Goal: Information Seeking & Learning: Learn about a topic

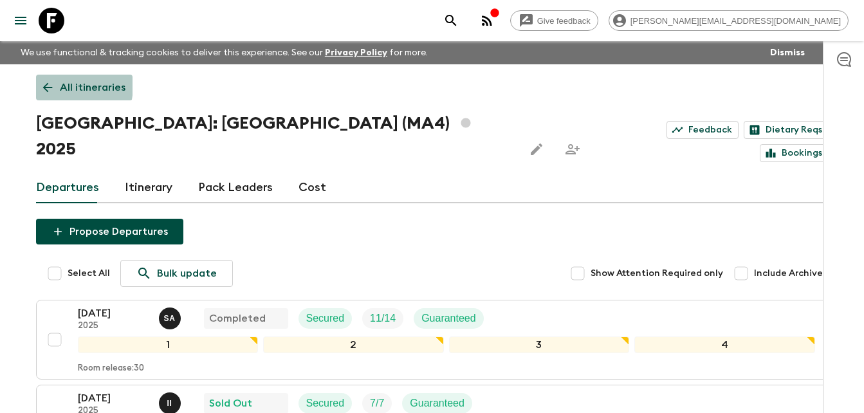
click at [45, 84] on icon at bounding box center [48, 87] width 14 height 14
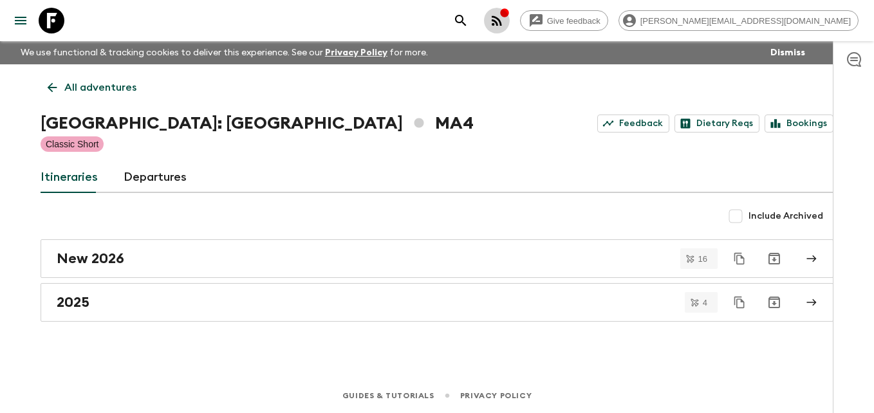
click at [508, 15] on icon "button" at bounding box center [504, 12] width 8 height 8
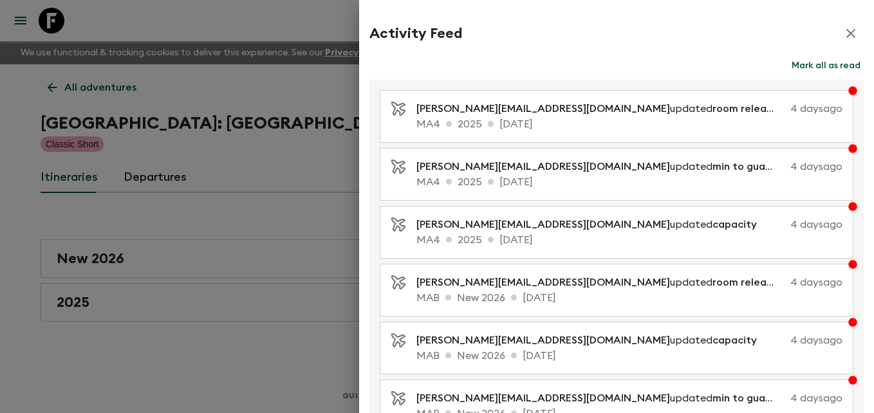
click at [312, 160] on div at bounding box center [437, 206] width 874 height 413
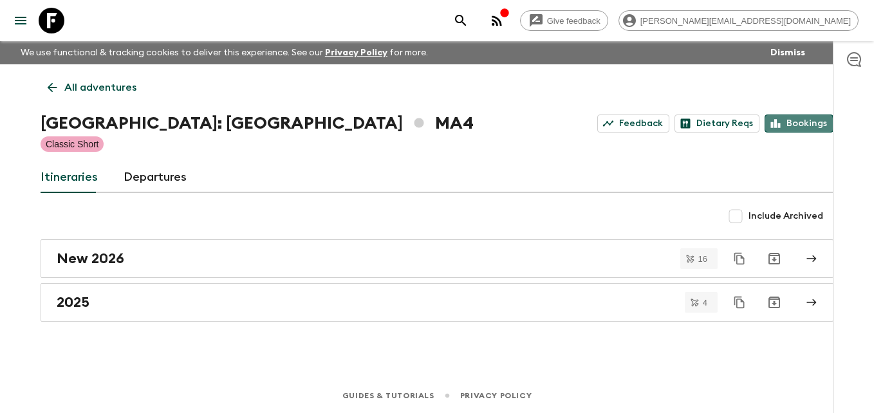
click at [799, 126] on link "Bookings" at bounding box center [799, 124] width 69 height 18
click at [51, 84] on icon at bounding box center [53, 88] width 10 height 10
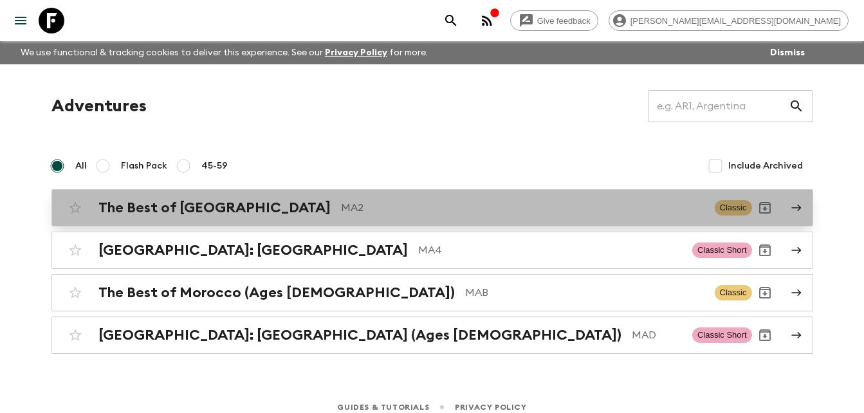
click at [165, 207] on h2 "The Best of [GEOGRAPHIC_DATA]" at bounding box center [214, 208] width 232 height 17
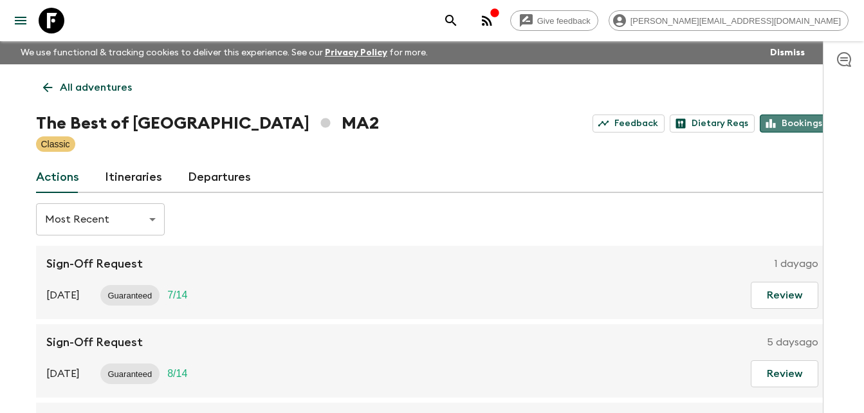
click at [793, 126] on link "Bookings" at bounding box center [794, 124] width 69 height 18
click at [221, 173] on link "Departures" at bounding box center [219, 177] width 63 height 31
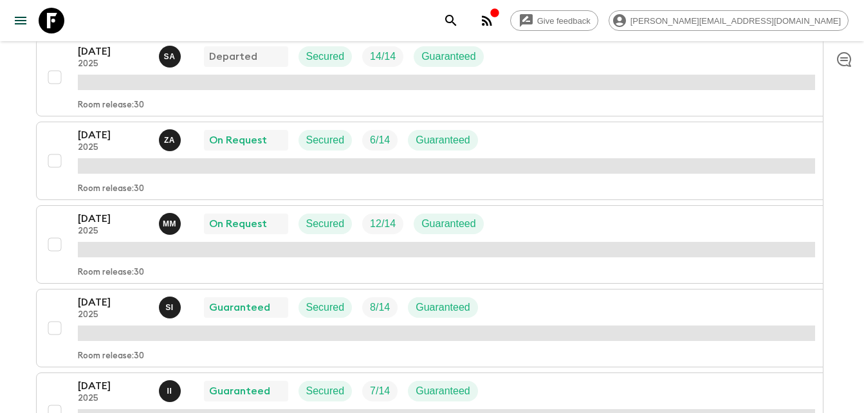
scroll to position [425, 0]
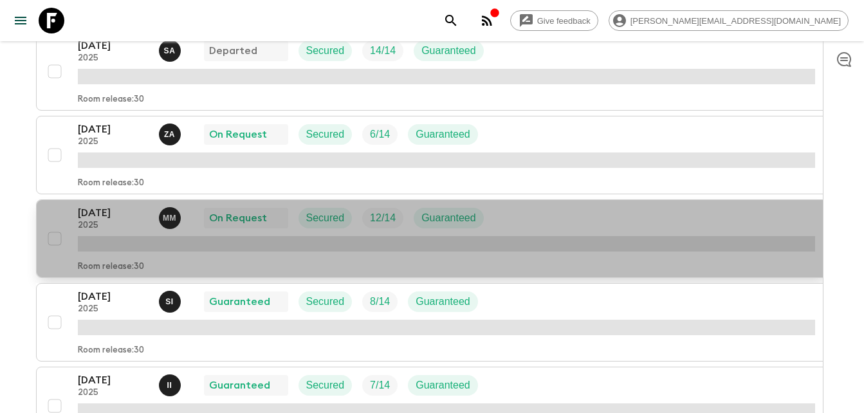
click at [100, 212] on p "[DATE]" at bounding box center [113, 212] width 71 height 15
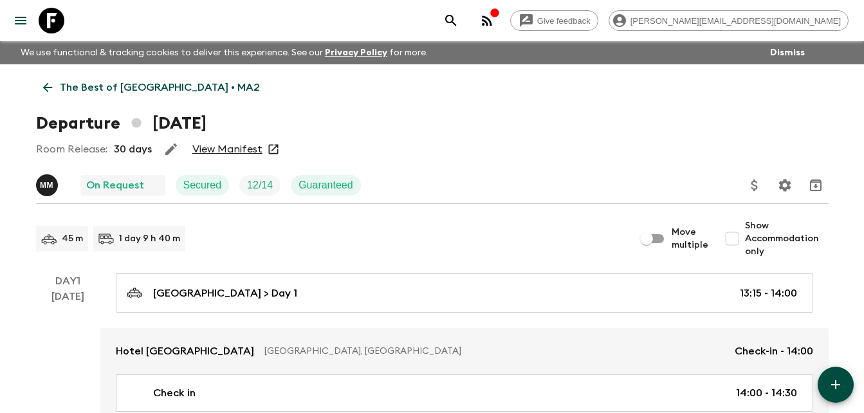
click at [237, 150] on link "View Manifest" at bounding box center [227, 149] width 70 height 13
click at [51, 89] on icon at bounding box center [48, 87] width 14 height 14
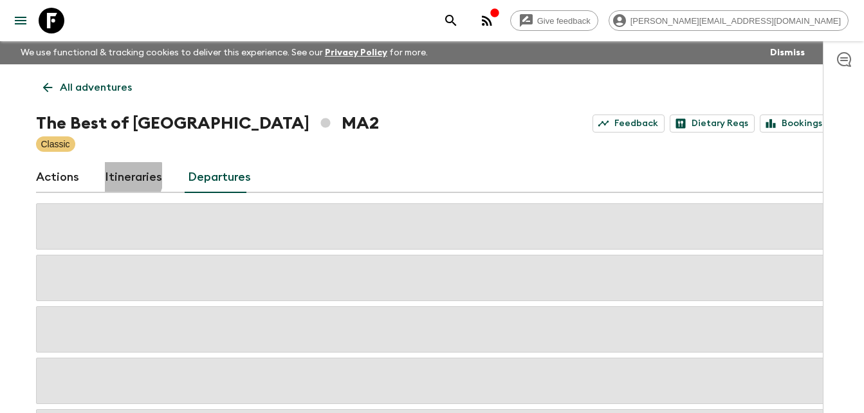
click at [124, 176] on link "Itineraries" at bounding box center [133, 177] width 57 height 31
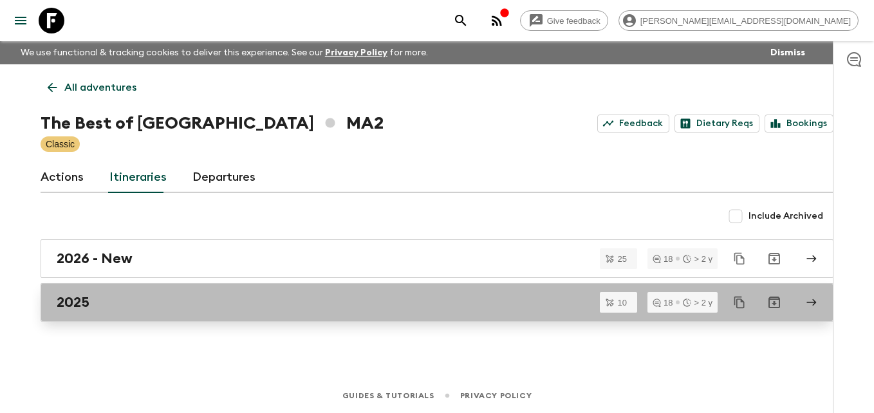
click at [91, 304] on div "2025" at bounding box center [425, 302] width 736 height 17
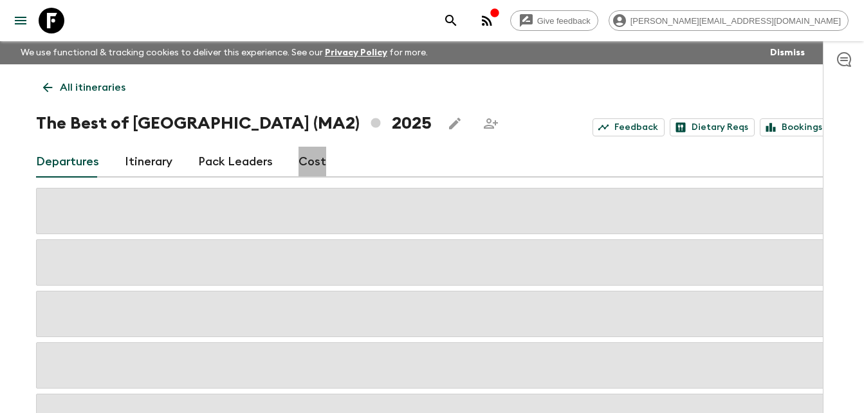
click at [308, 161] on link "Cost" at bounding box center [313, 162] width 28 height 31
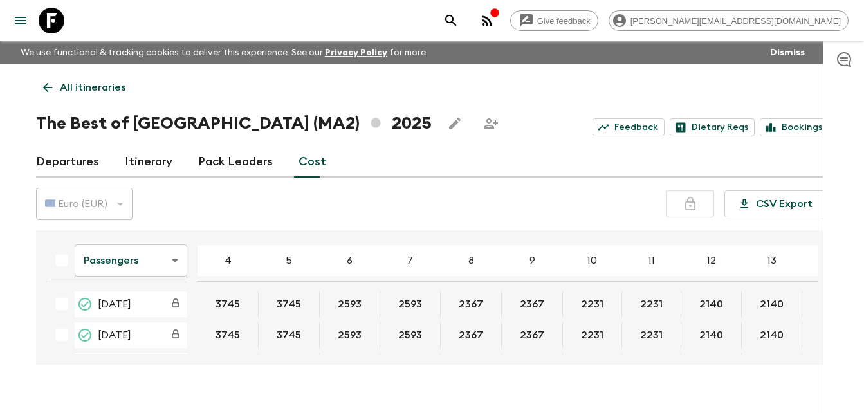
drag, startPoint x: 818, startPoint y: 246, endPoint x: 817, endPoint y: 259, distance: 12.9
click at [817, 259] on div "Passengers passengersCost ​ 4 5 6 7 8 9 10 11 12 13 14 15 16 17 18 [DATE] 3745 …" at bounding box center [429, 298] width 780 height 114
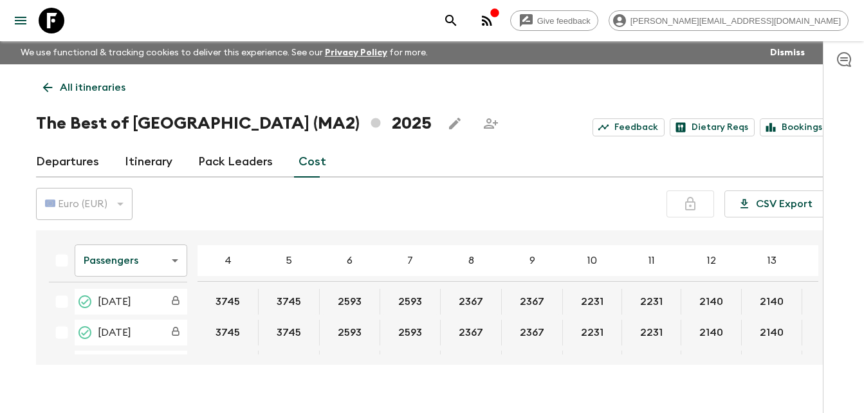
click at [819, 277] on div "Passengers passengersCost ​ 4 5 6 7 8 9 10 11 12 13 14 15 16 17 18 [DATE] 3745 …" at bounding box center [432, 297] width 793 height 135
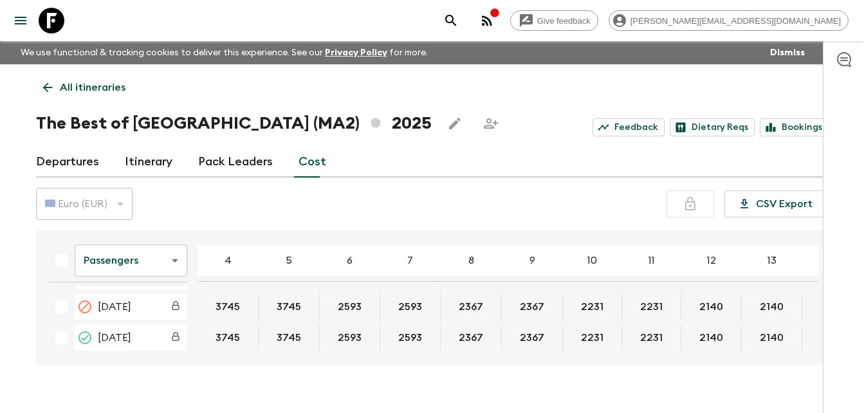
scroll to position [857, 0]
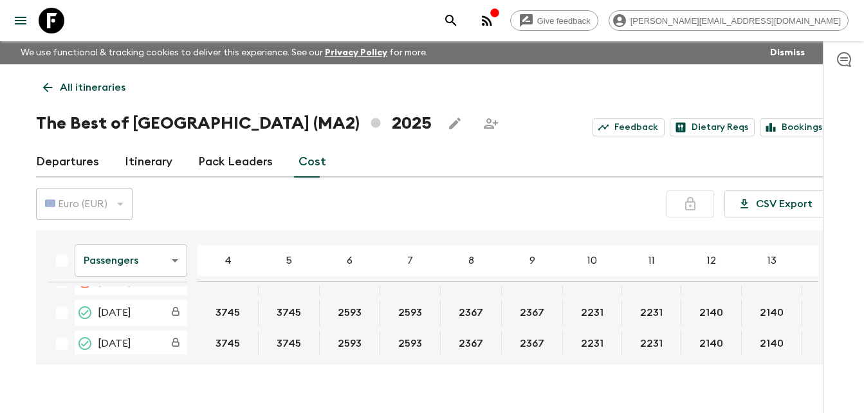
click at [819, 337] on div "Passengers passengersCost ​ 4 5 6 7 8 9 10 11 12 13 14 15 16 17 18 [DATE] 3745 …" at bounding box center [432, 297] width 793 height 135
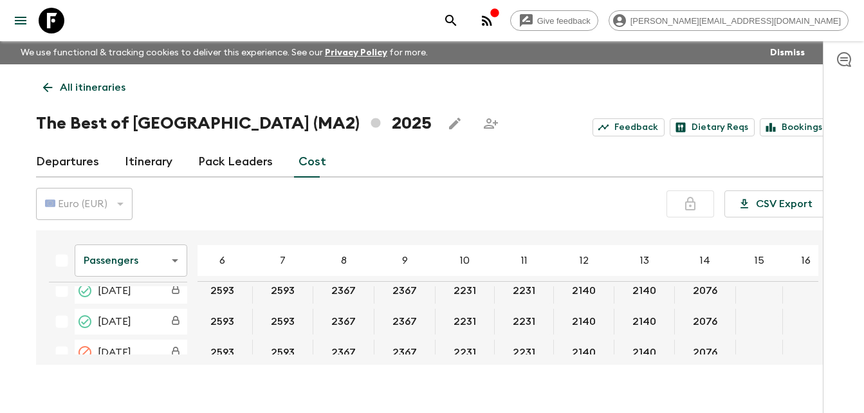
scroll to position [1095, 129]
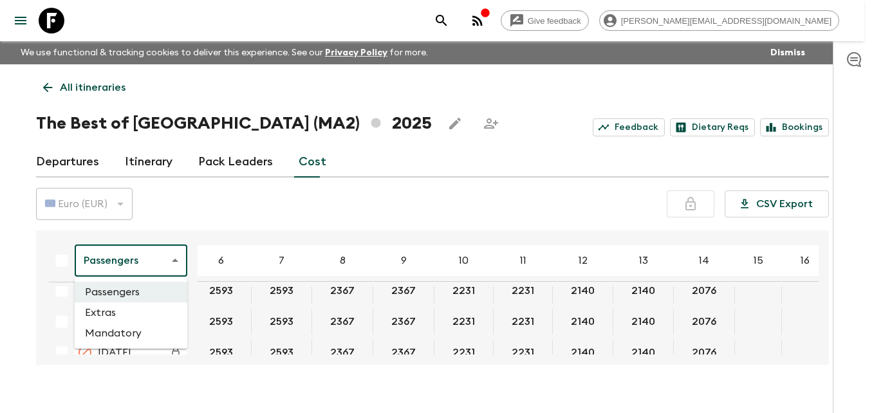
click at [176, 254] on body "Give feedback [PERSON_NAME][EMAIL_ADDRESS][DOMAIN_NAME] We use functional & tra…" at bounding box center [437, 218] width 874 height 436
click at [110, 312] on li "Extras" at bounding box center [131, 312] width 113 height 21
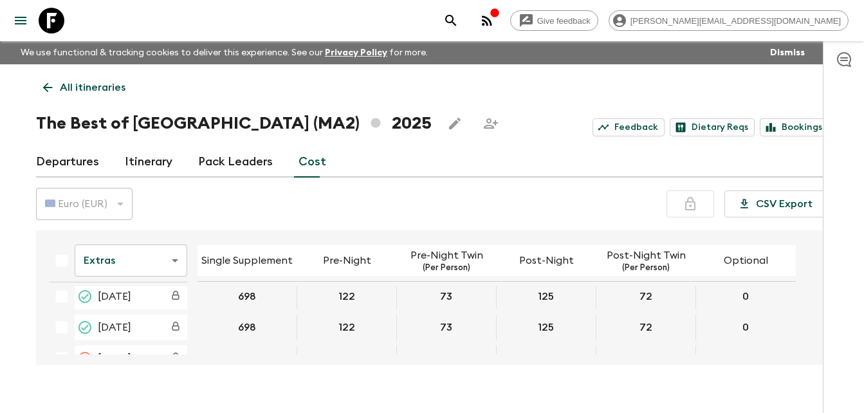
scroll to position [1097, 0]
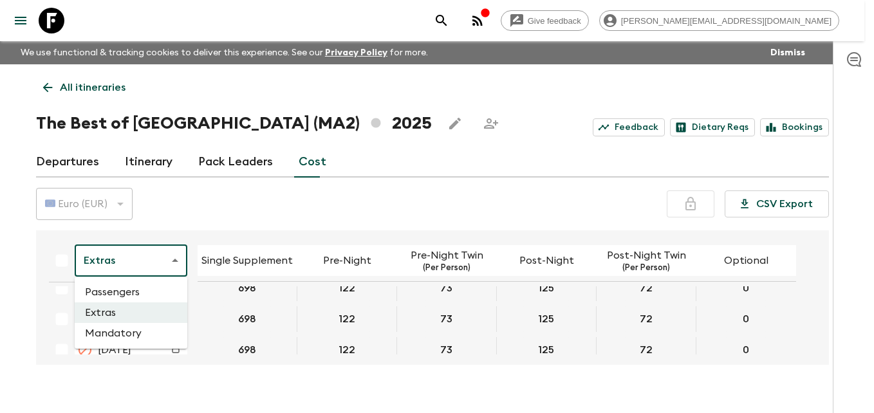
click at [177, 257] on body "Give feedback [PERSON_NAME][EMAIL_ADDRESS][DOMAIN_NAME] We use functional & tra…" at bounding box center [437, 218] width 874 height 436
click at [130, 335] on li "Mandatory" at bounding box center [131, 333] width 113 height 21
